Goal: Information Seeking & Learning: Learn about a topic

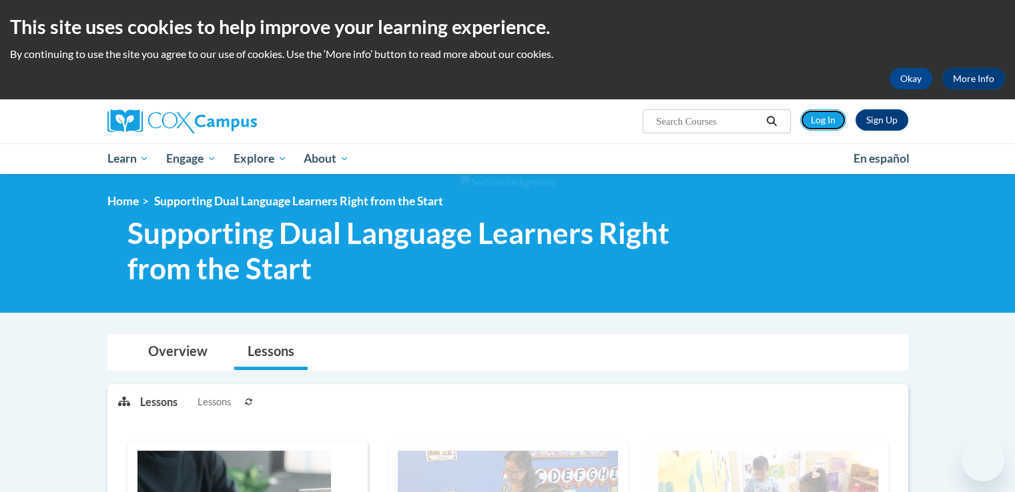
click at [837, 121] on link "Log In" at bounding box center [823, 119] width 46 height 21
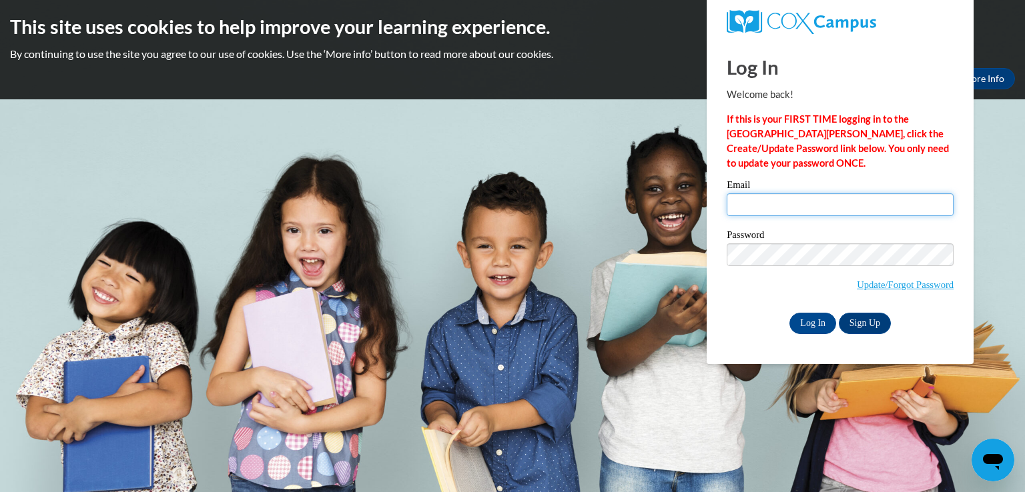
click at [772, 209] on input "Email" at bounding box center [840, 204] width 227 height 23
type input "dianaiguaf11@gmail.com"
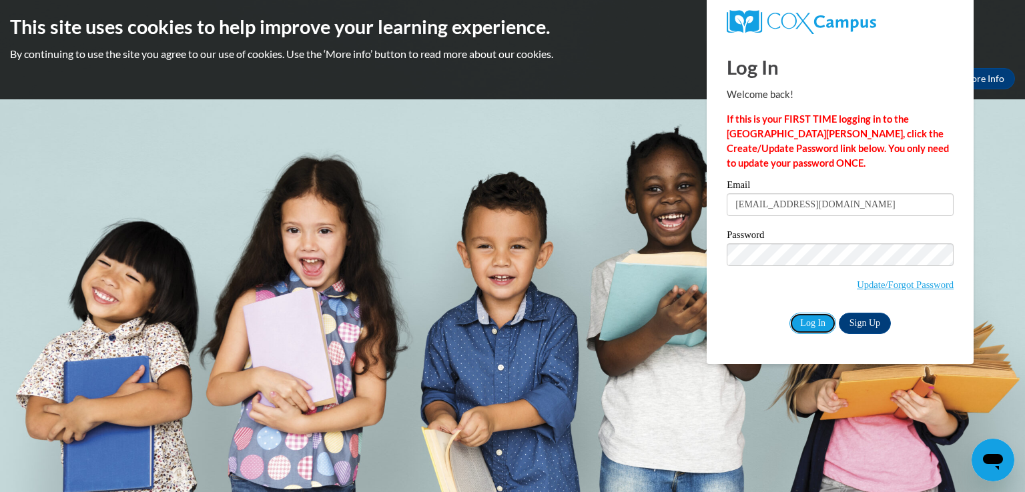
click at [801, 323] on input "Log In" at bounding box center [812, 323] width 47 height 21
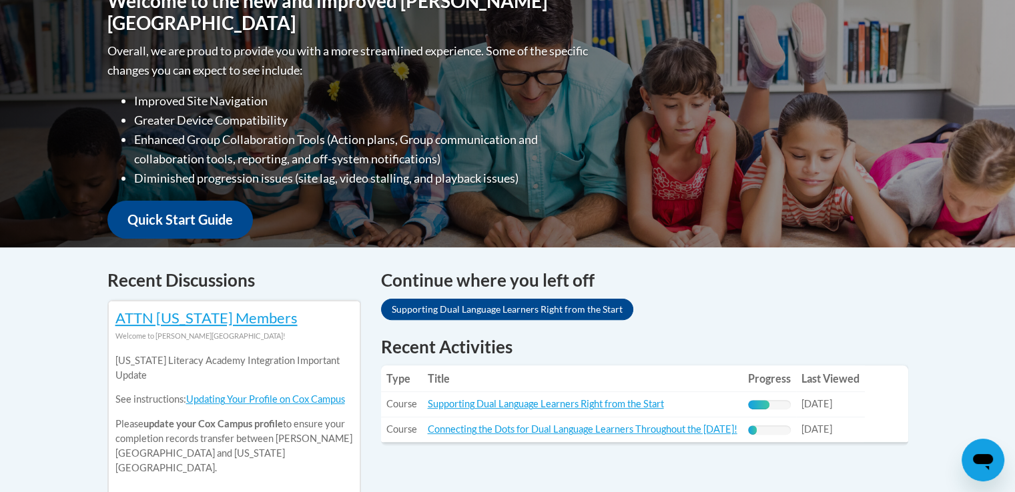
scroll to position [358, 0]
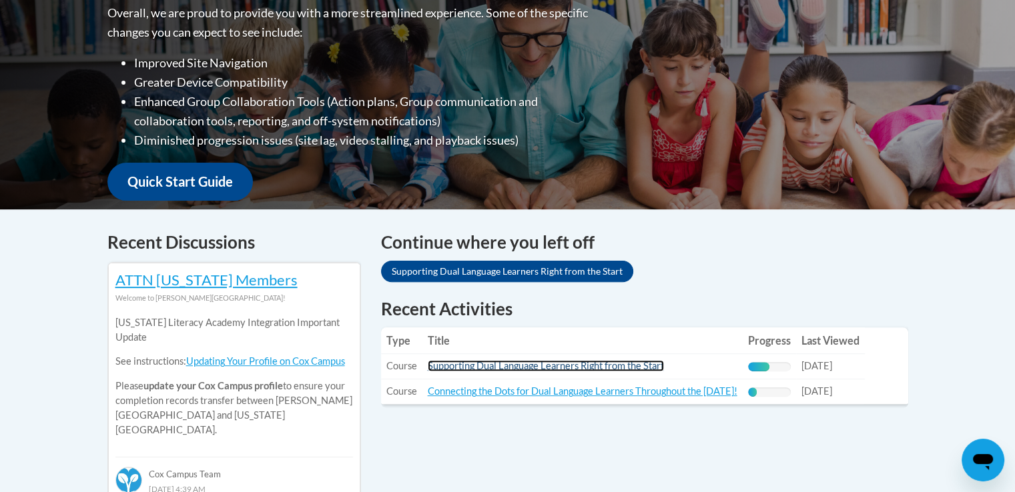
click at [537, 372] on link "Supporting Dual Language Learners Right from the Start" at bounding box center [546, 365] width 236 height 11
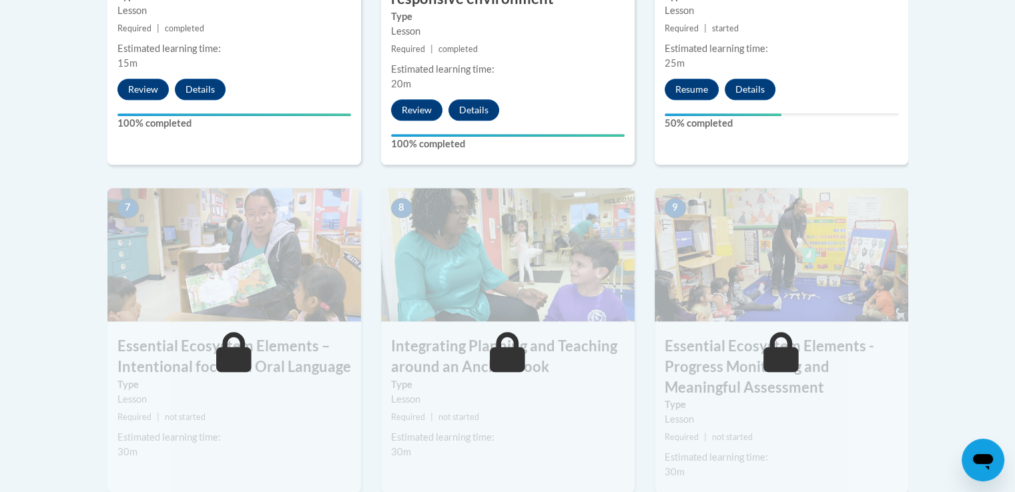
scroll to position [1066, 0]
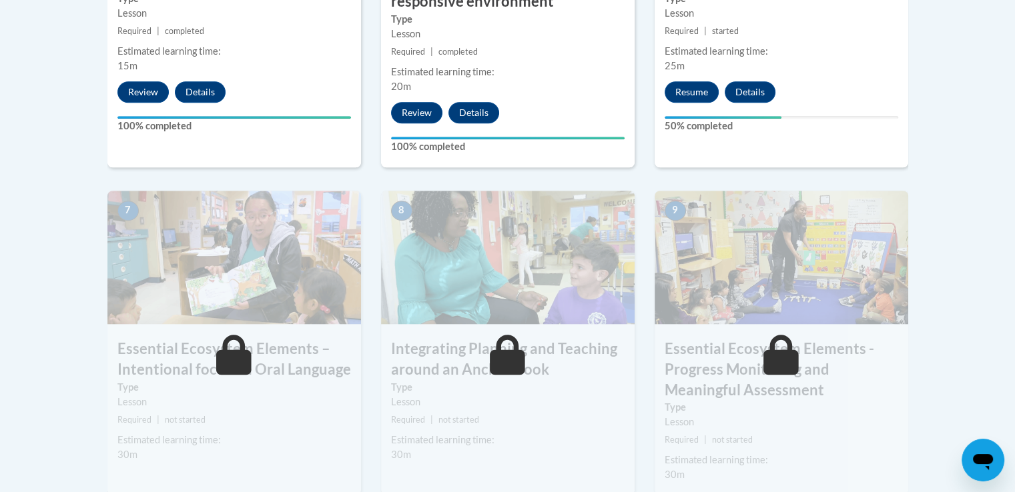
click at [998, 276] on body "This site uses cookies to help improve your learning experience. By continuing …" at bounding box center [507, 49] width 1015 height 2231
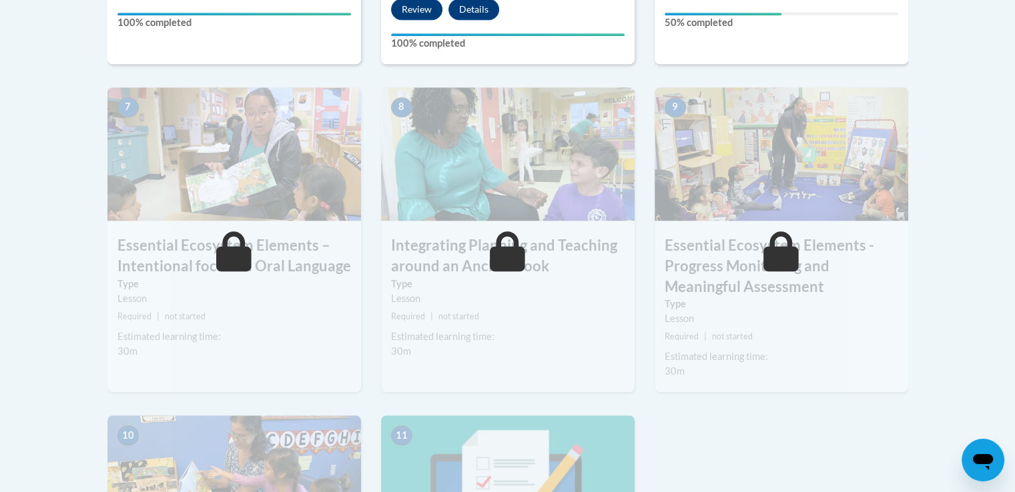
scroll to position [1171, 0]
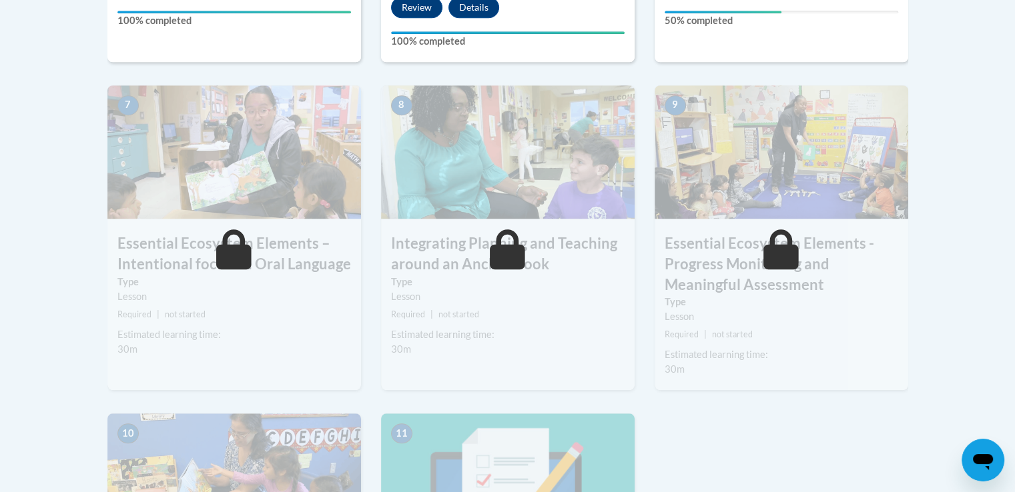
click at [160, 245] on h3 "Essential Ecosystem Elements – Intentional focus on Oral Language" at bounding box center [234, 254] width 254 height 41
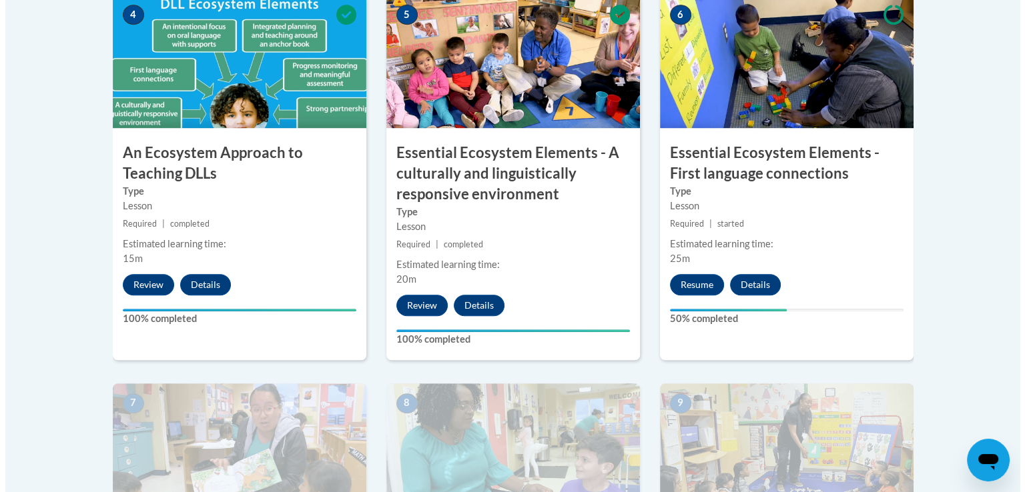
scroll to position [867, 0]
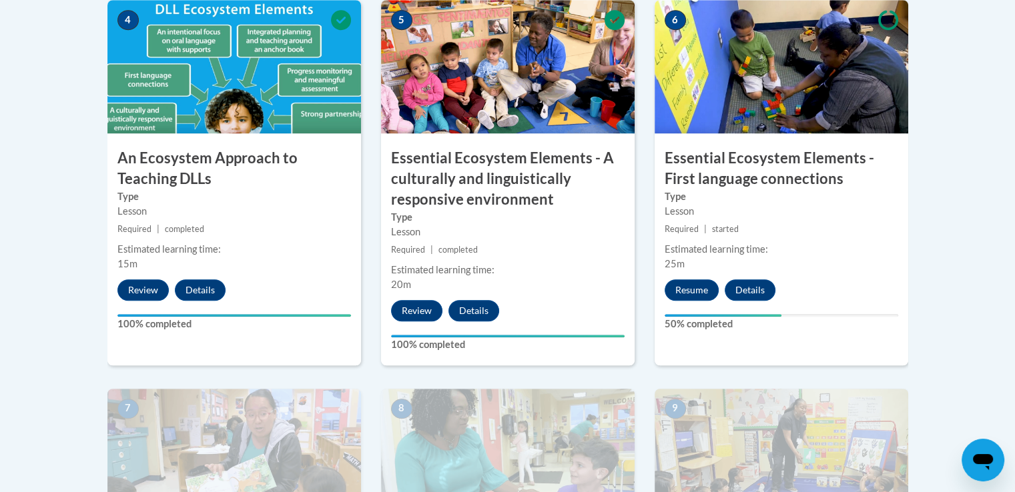
click at [769, 151] on h3 "Essential Ecosystem Elements - First language connections" at bounding box center [782, 168] width 254 height 41
click at [685, 288] on button "Resume" at bounding box center [692, 290] width 54 height 21
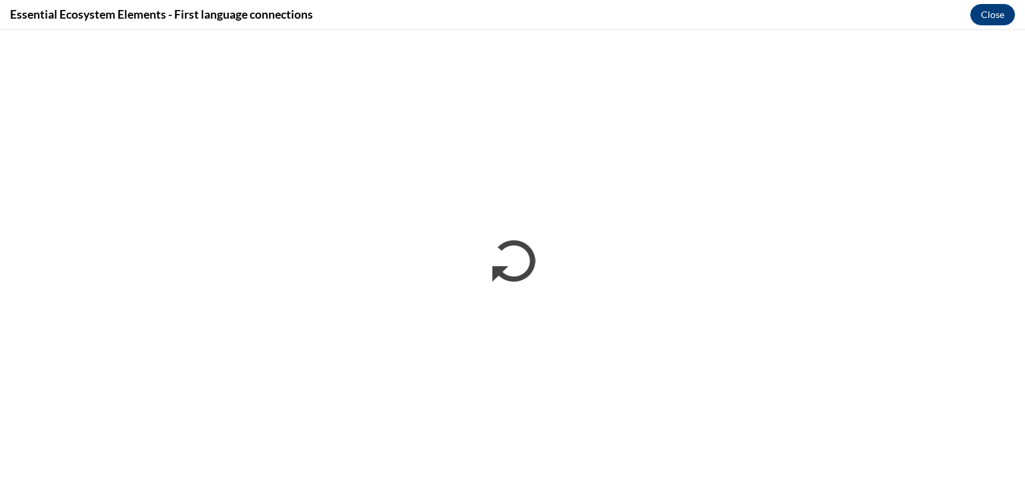
scroll to position [0, 0]
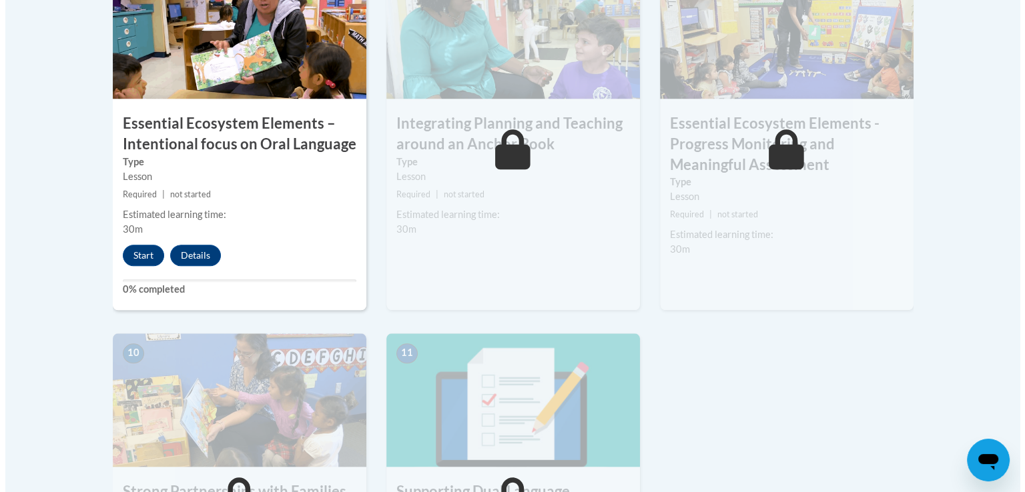
scroll to position [1288, 0]
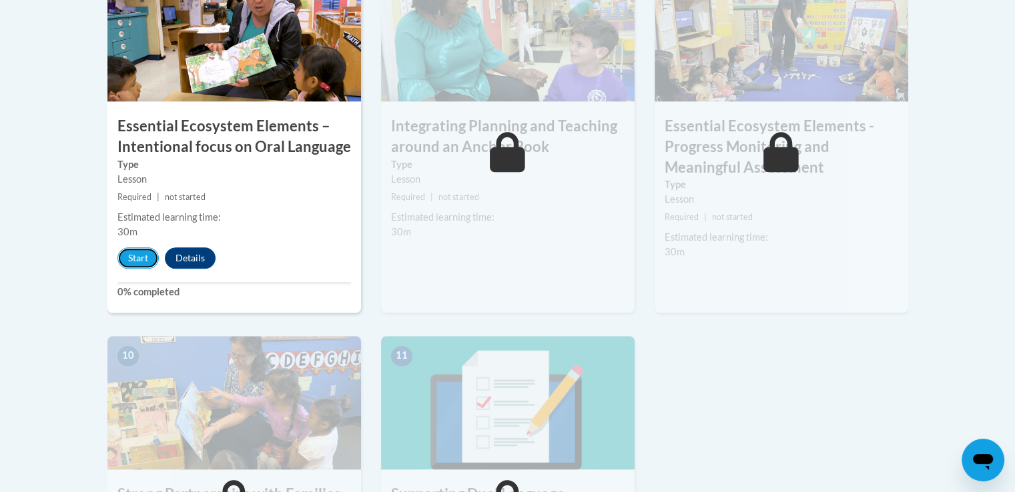
click at [129, 260] on button "Start" at bounding box center [137, 258] width 41 height 21
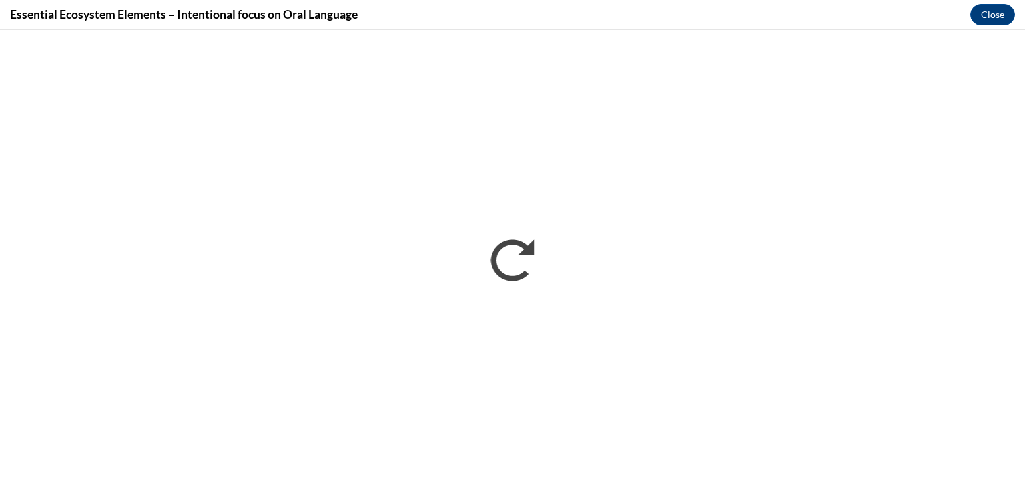
scroll to position [0, 0]
